Goal: Task Accomplishment & Management: Manage account settings

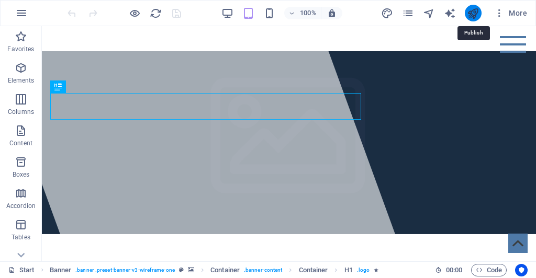
click at [474, 11] on icon "publish" at bounding box center [473, 13] width 12 height 12
click at [24, 12] on icon "button" at bounding box center [21, 13] width 13 height 13
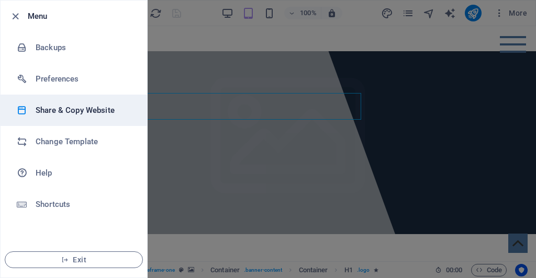
click at [65, 110] on h6 "Share & Copy Website" at bounding box center [84, 110] width 97 height 13
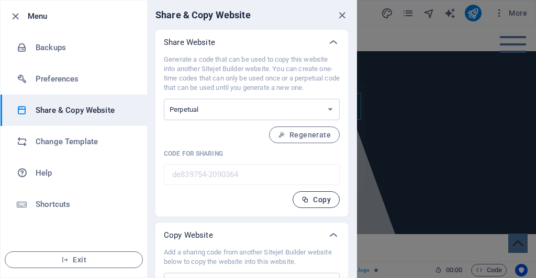
click at [315, 201] on font "Copy" at bounding box center [322, 200] width 18 height 8
click at [355, 244] on div "Share Website Generate a code that can be used to copy this website into anothe…" at bounding box center [251, 177] width 209 height 295
click at [354, 244] on div "Share Website Generate a code that can be used to copy this website into anothe…" at bounding box center [251, 177] width 209 height 295
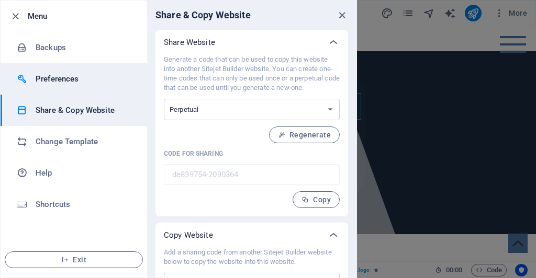
click at [80, 71] on li "Preferences" at bounding box center [74, 78] width 146 height 31
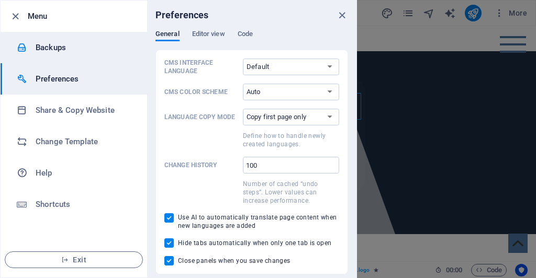
click at [71, 52] on h6 "Backups" at bounding box center [84, 47] width 97 height 13
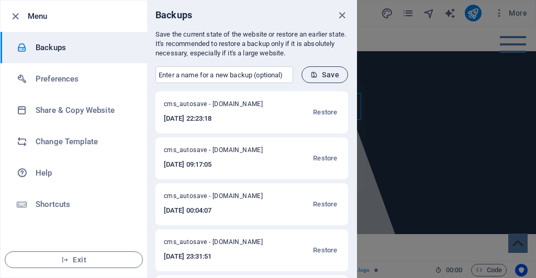
click at [319, 72] on span "Save" at bounding box center [324, 75] width 29 height 8
click at [342, 13] on icon "close" at bounding box center [342, 15] width 12 height 12
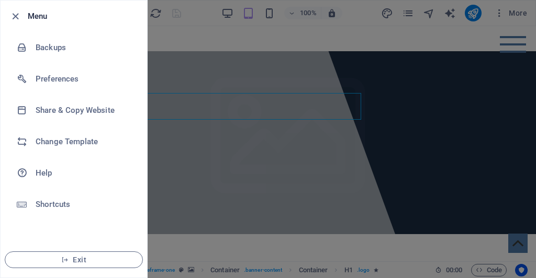
click at [337, 49] on div at bounding box center [268, 139] width 536 height 278
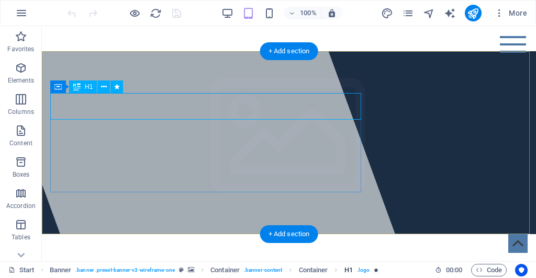
click at [367, 270] on span ". logo" at bounding box center [363, 270] width 13 height 13
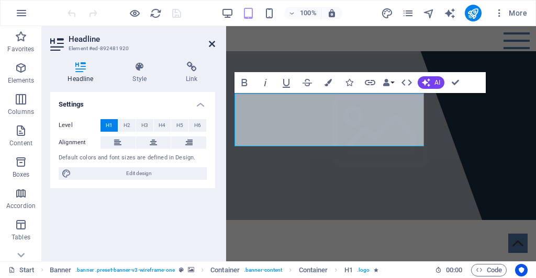
click at [211, 42] on icon at bounding box center [212, 44] width 6 height 8
